Goal: Task Accomplishment & Management: Use online tool/utility

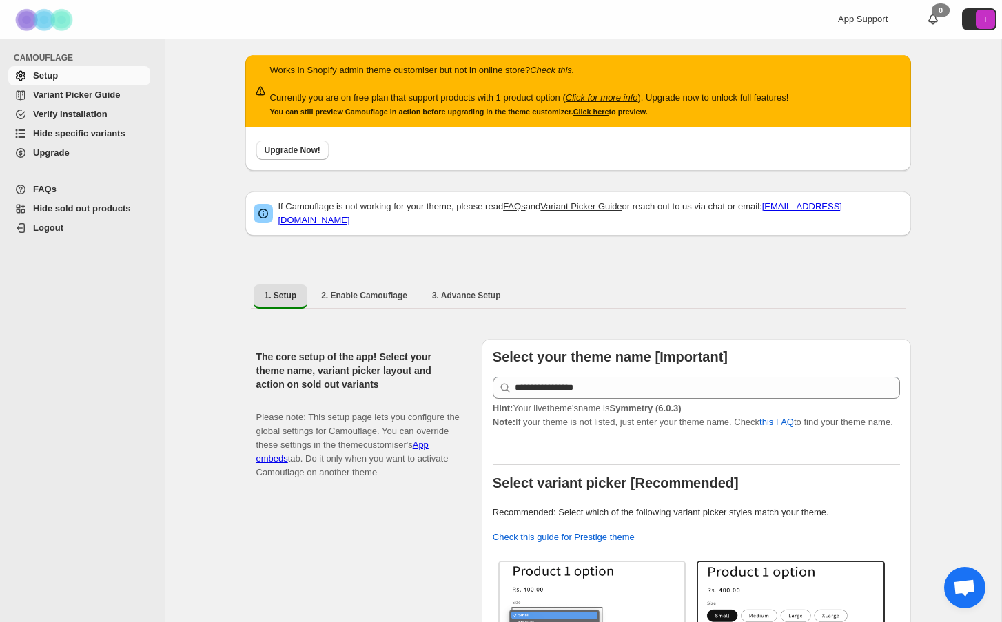
click at [63, 134] on span "Hide specific variants" at bounding box center [79, 133] width 92 height 10
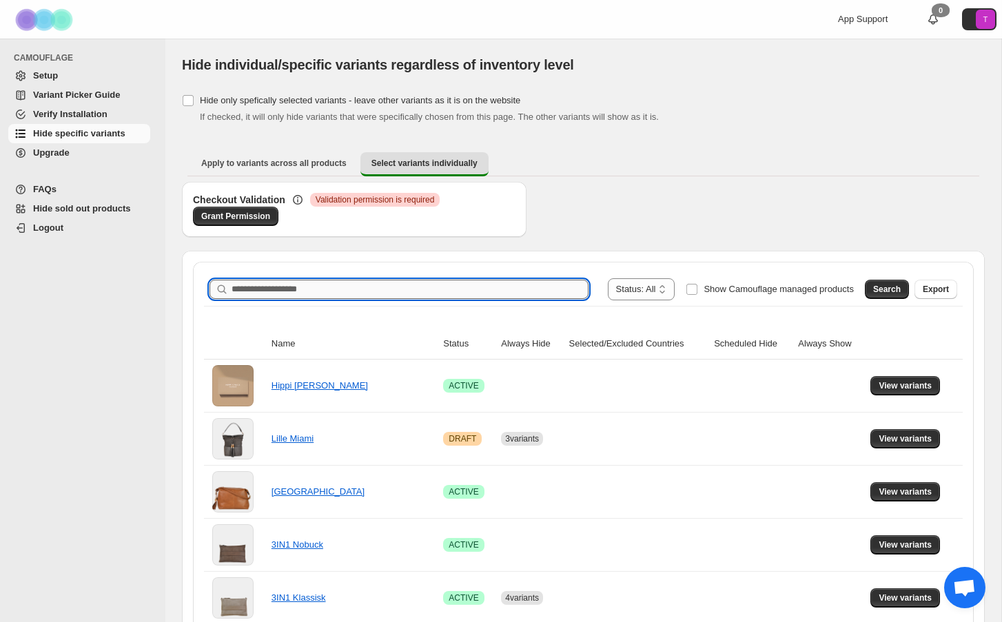
click at [293, 290] on input "Search product name" at bounding box center [410, 289] width 357 height 19
type input "*****"
click at [877, 285] on span "Search" at bounding box center [887, 289] width 28 height 11
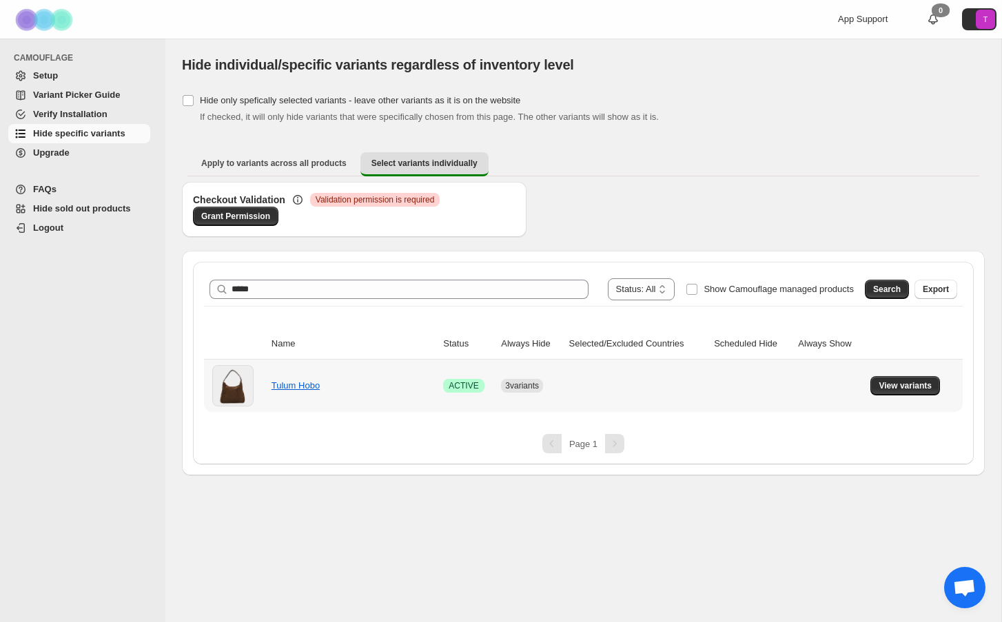
click at [295, 393] on td "Tulum Hobo" at bounding box center [353, 386] width 172 height 52
click at [291, 390] on link "Tulum Hobo" at bounding box center [296, 385] width 48 height 10
click at [922, 387] on span "View variants" at bounding box center [905, 385] width 53 height 11
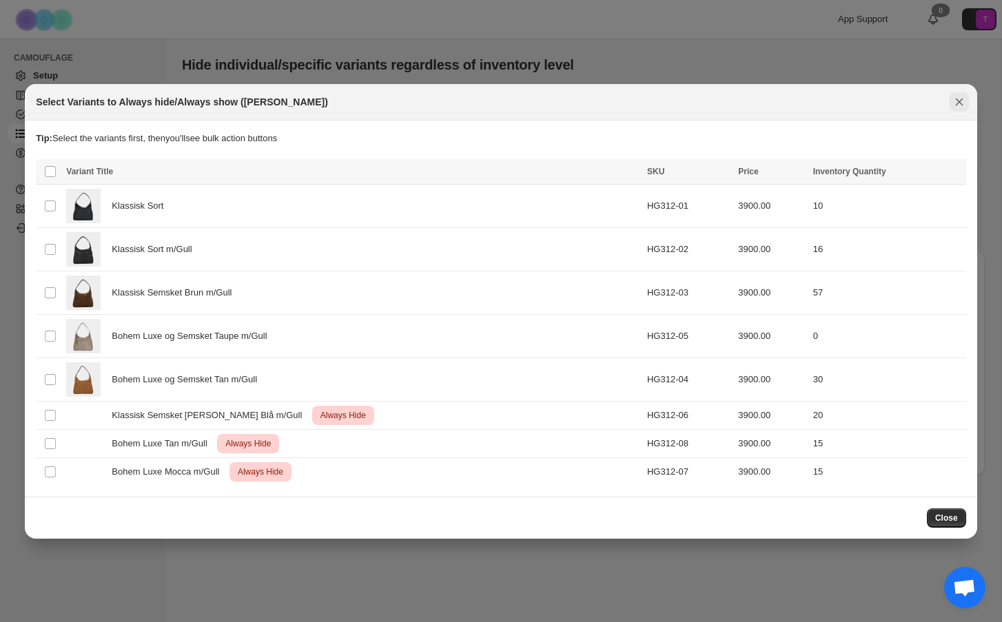
click at [967, 105] on button "Close" at bounding box center [959, 101] width 19 height 19
